Goal: Entertainment & Leisure: Browse casually

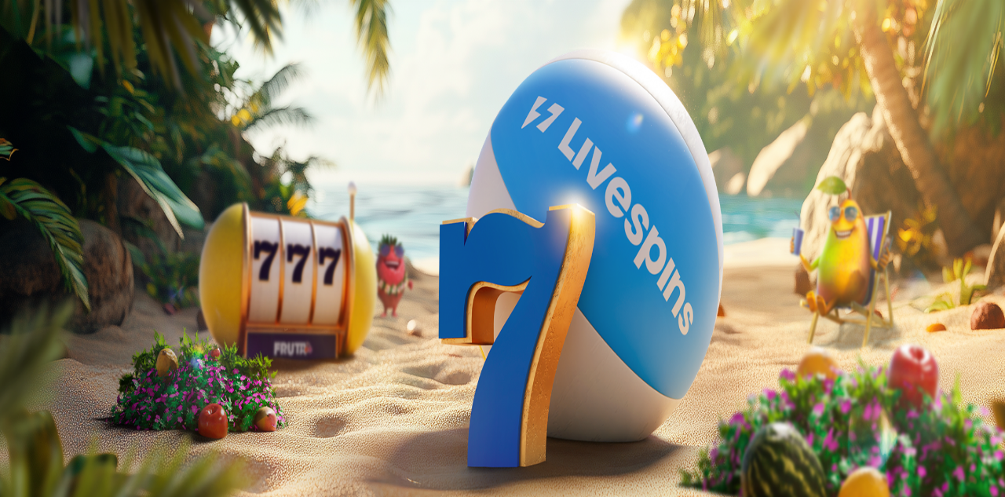
click at [88, 65] on button "Kirjaudu" at bounding box center [108, 57] width 51 height 16
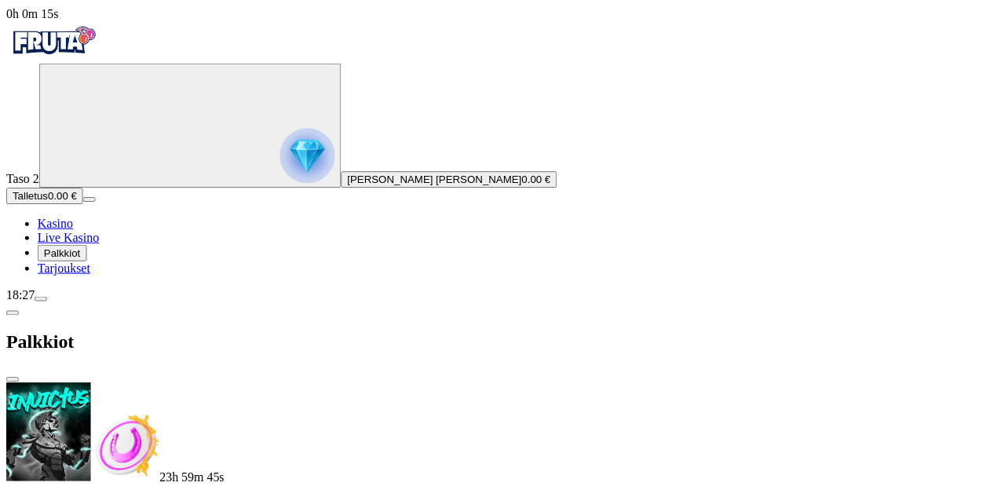
scroll to position [78, 0]
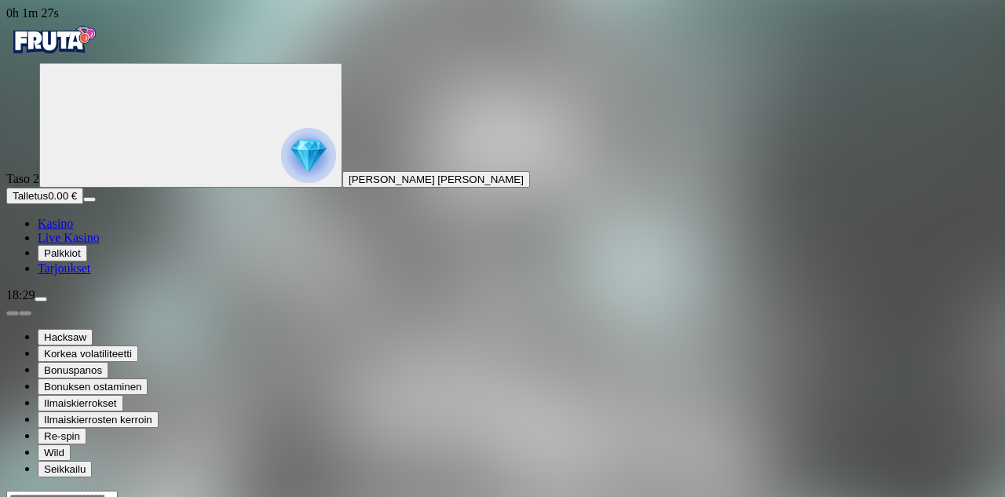
click at [60, 230] on link "Kasino" at bounding box center [55, 223] width 35 height 13
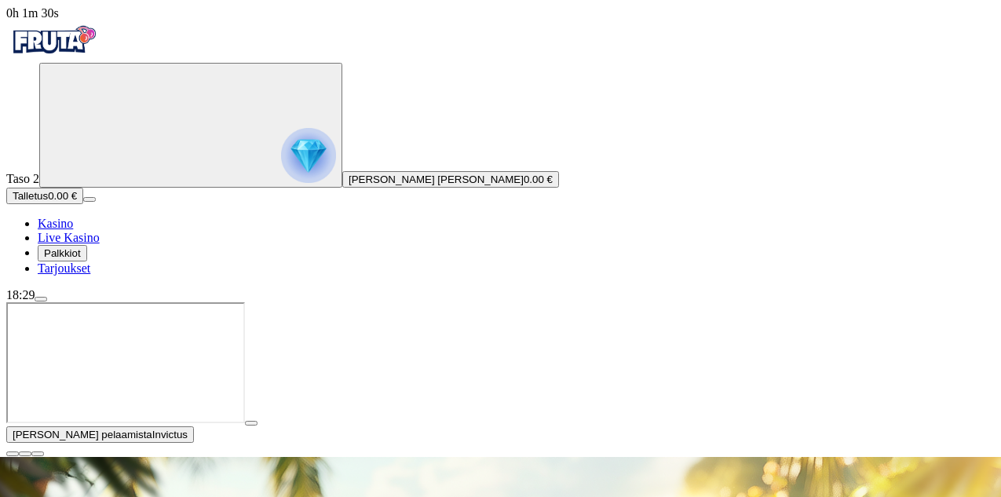
click at [13, 454] on span "close icon" at bounding box center [13, 454] width 0 height 0
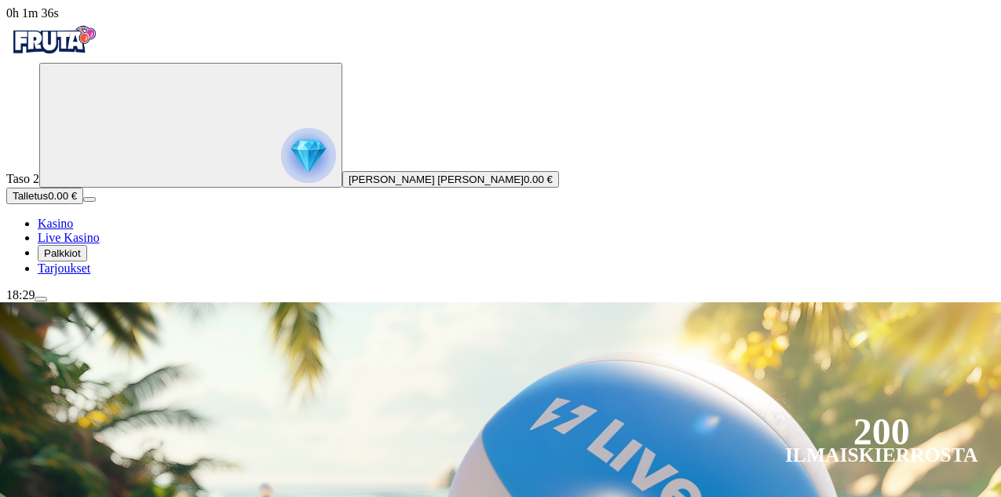
type input "****"
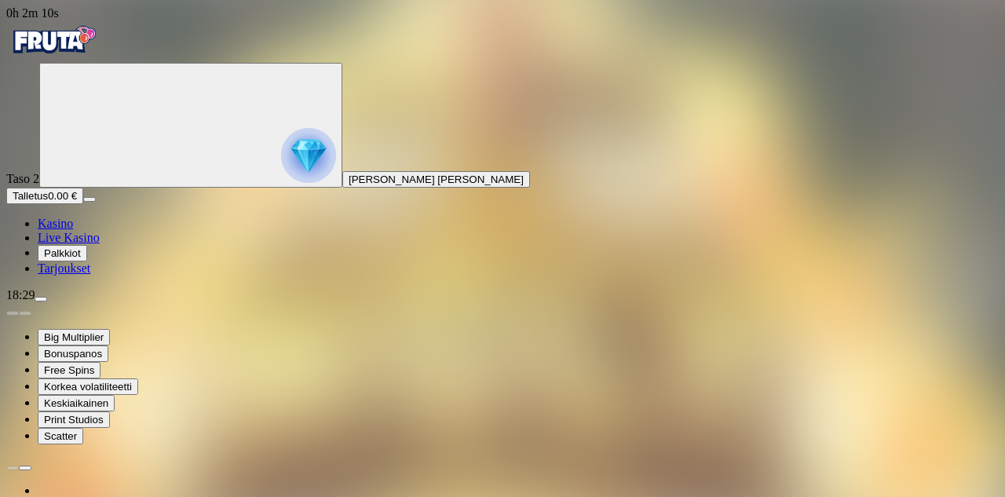
click at [41, 299] on span "menu icon" at bounding box center [41, 299] width 0 height 0
